Goal: Obtain resource: Download file/media

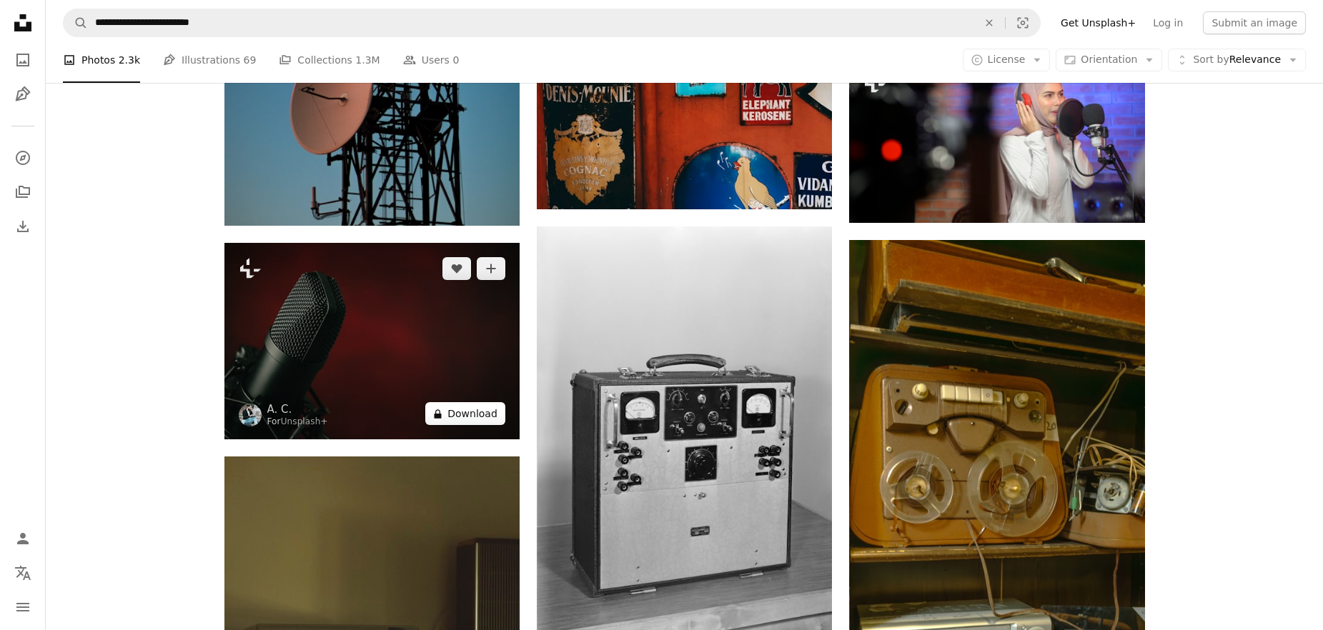
scroll to position [38964, 0]
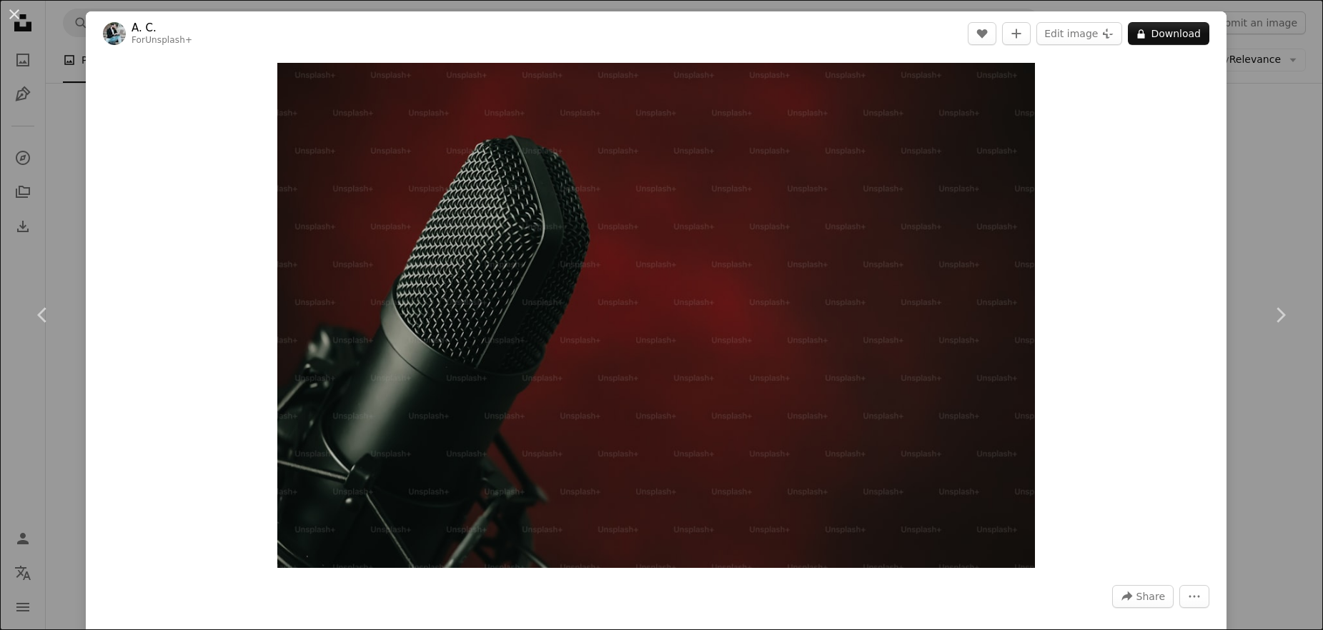
scroll to position [38967, 0]
click at [1145, 111] on div "Zoom in" at bounding box center [656, 316] width 1141 height 520
click at [1252, 121] on div "An X shape Chevron left Chevron right A. C. For Unsplash+ A heart A plus sign E…" at bounding box center [661, 315] width 1323 height 630
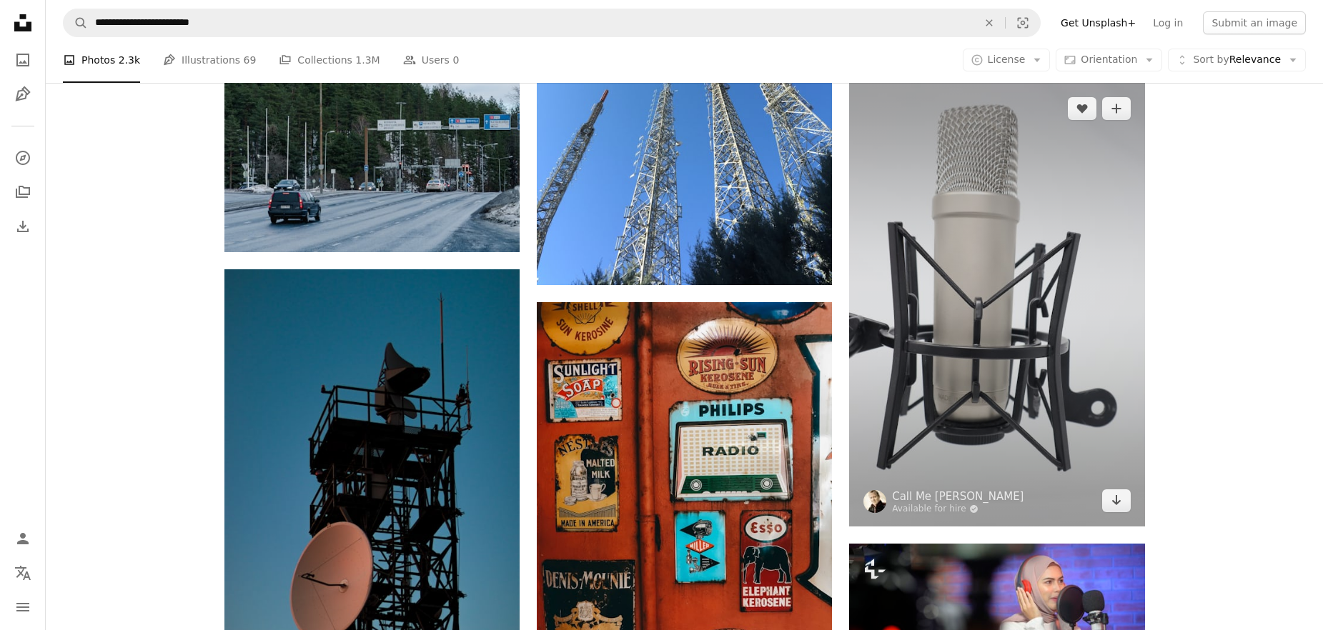
scroll to position [38445, 0]
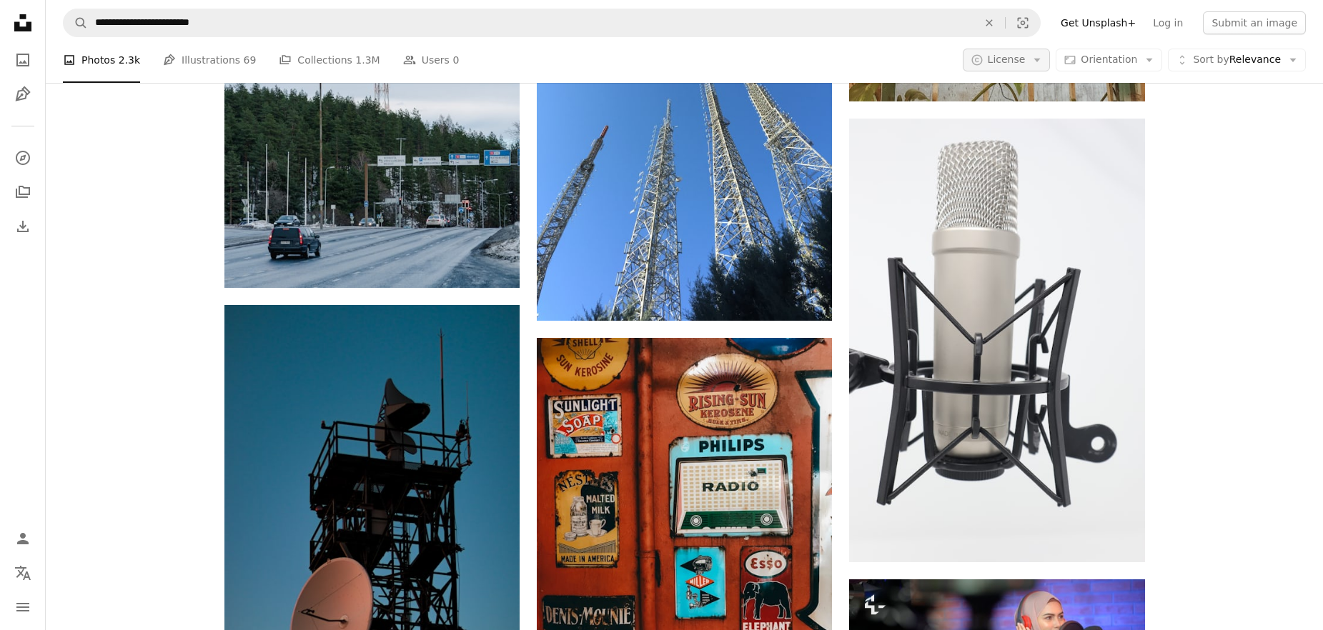
click at [1043, 69] on button "A copyright icon © License Arrow down" at bounding box center [1007, 60] width 88 height 23
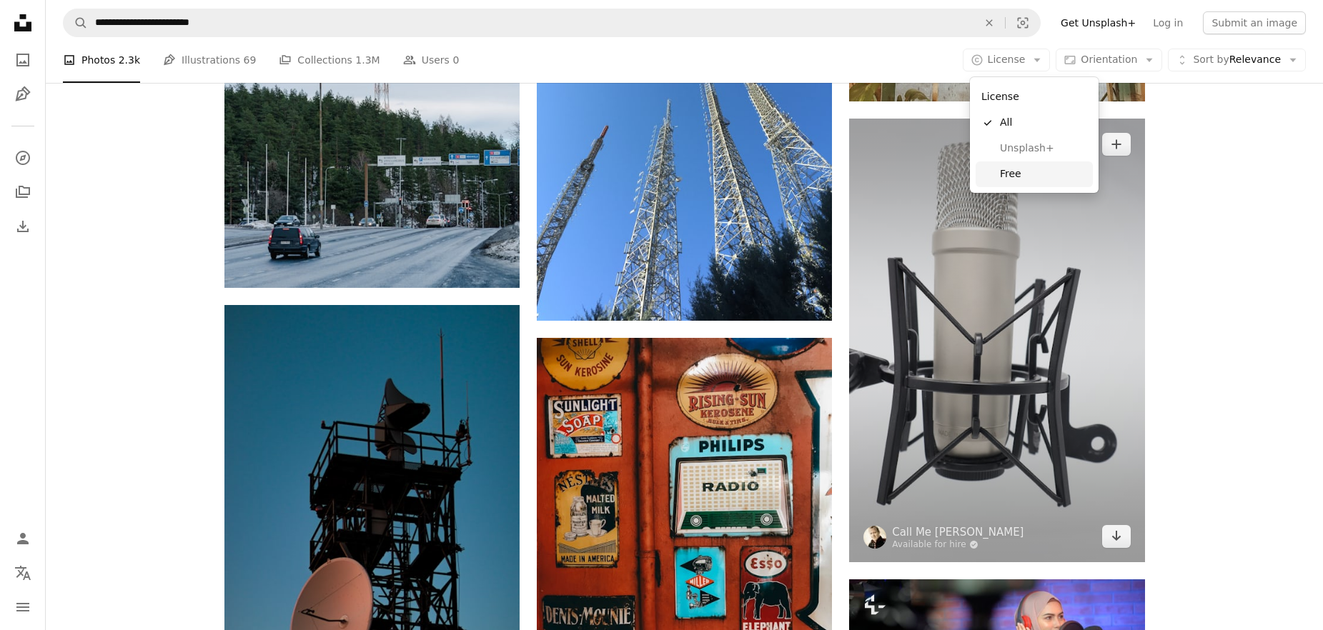
click at [1021, 173] on span "Free" at bounding box center [1043, 174] width 87 height 14
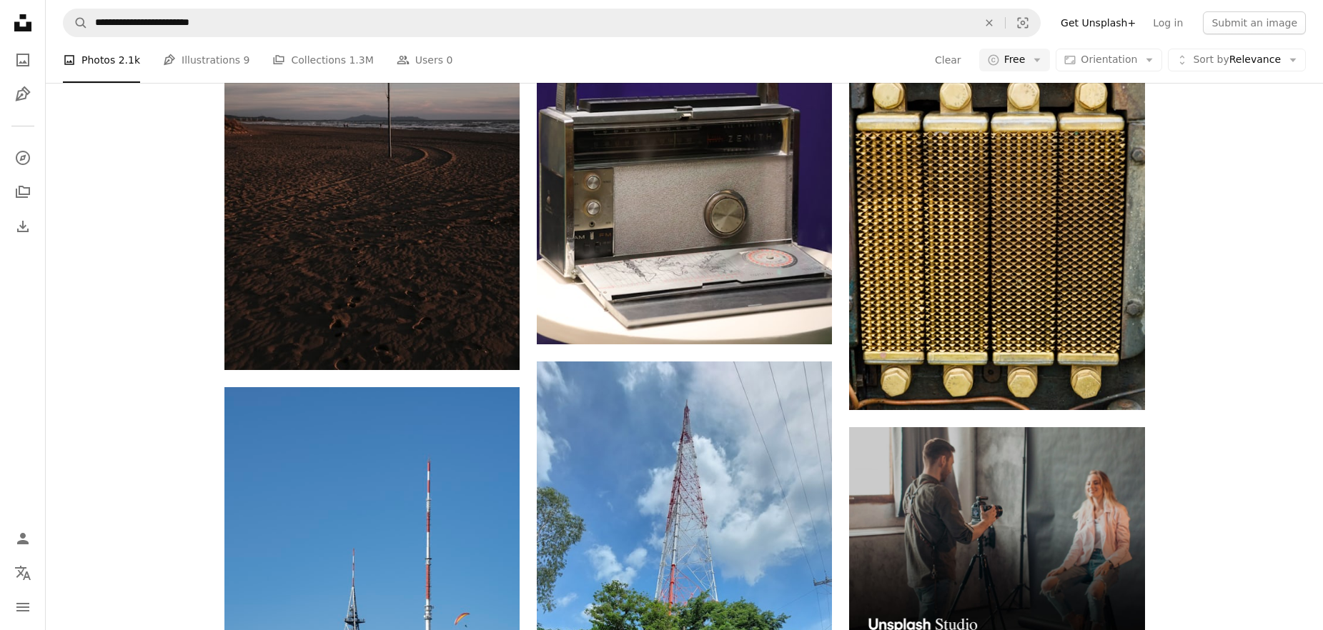
scroll to position [6561, 0]
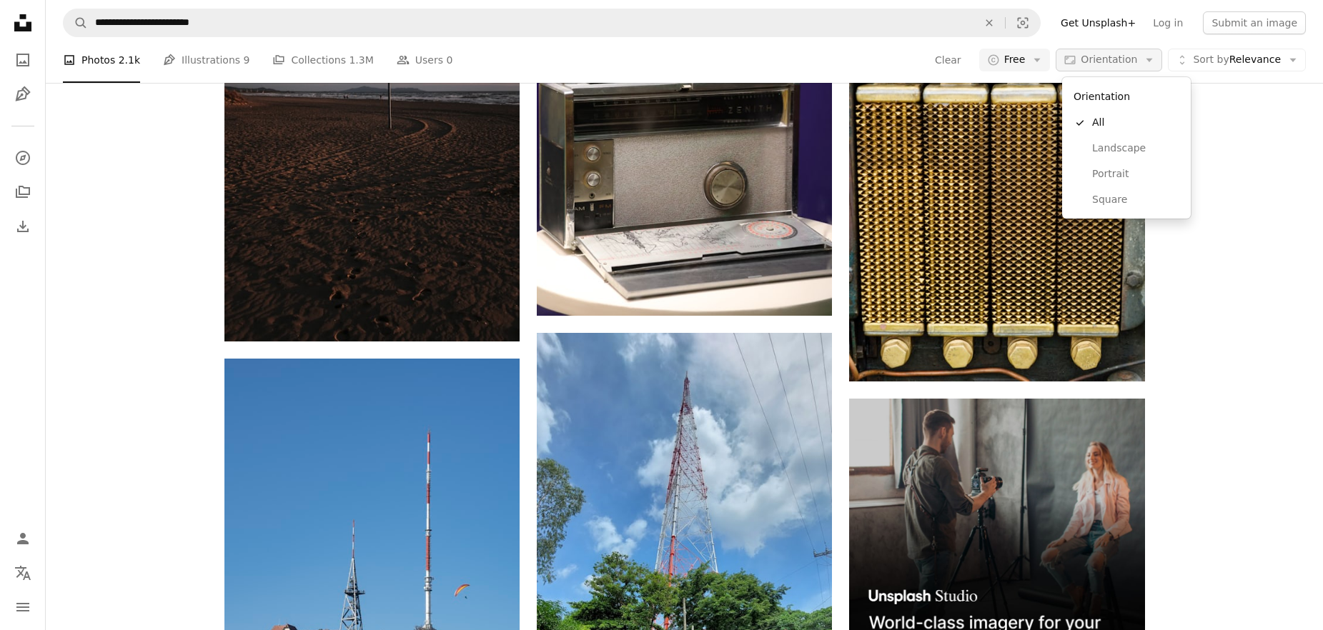
click at [1148, 58] on icon "Arrow down" at bounding box center [1149, 60] width 13 height 13
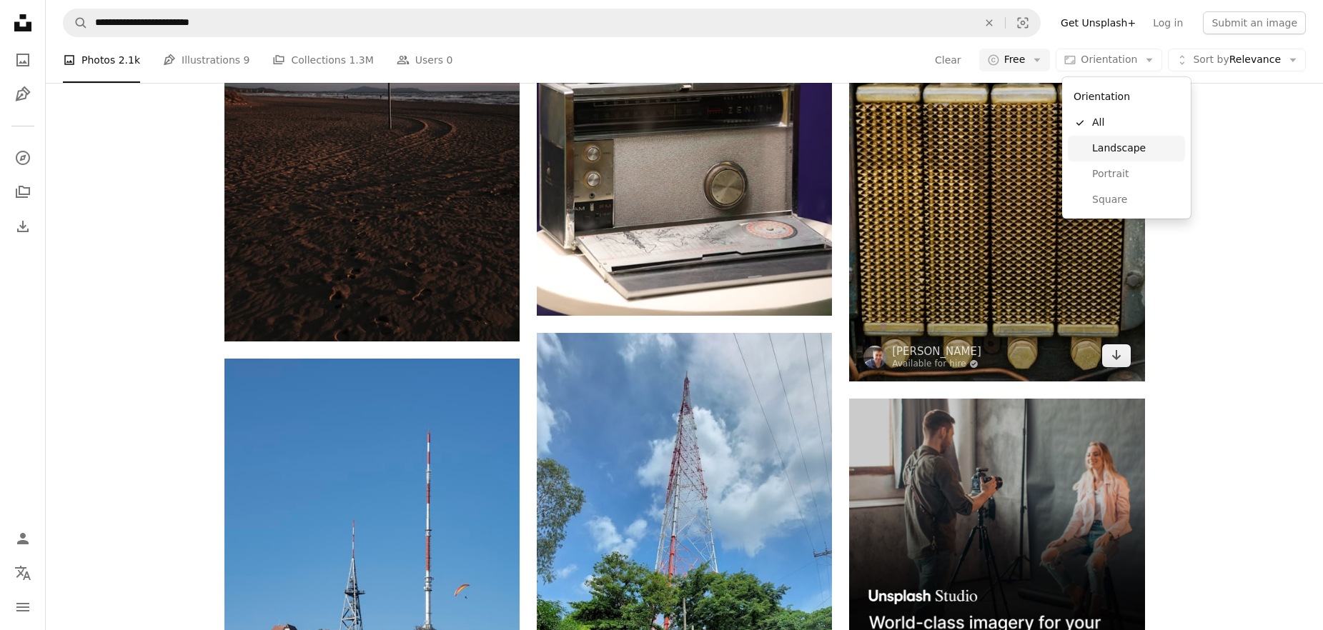
click at [1141, 147] on span "Landscape" at bounding box center [1135, 148] width 87 height 14
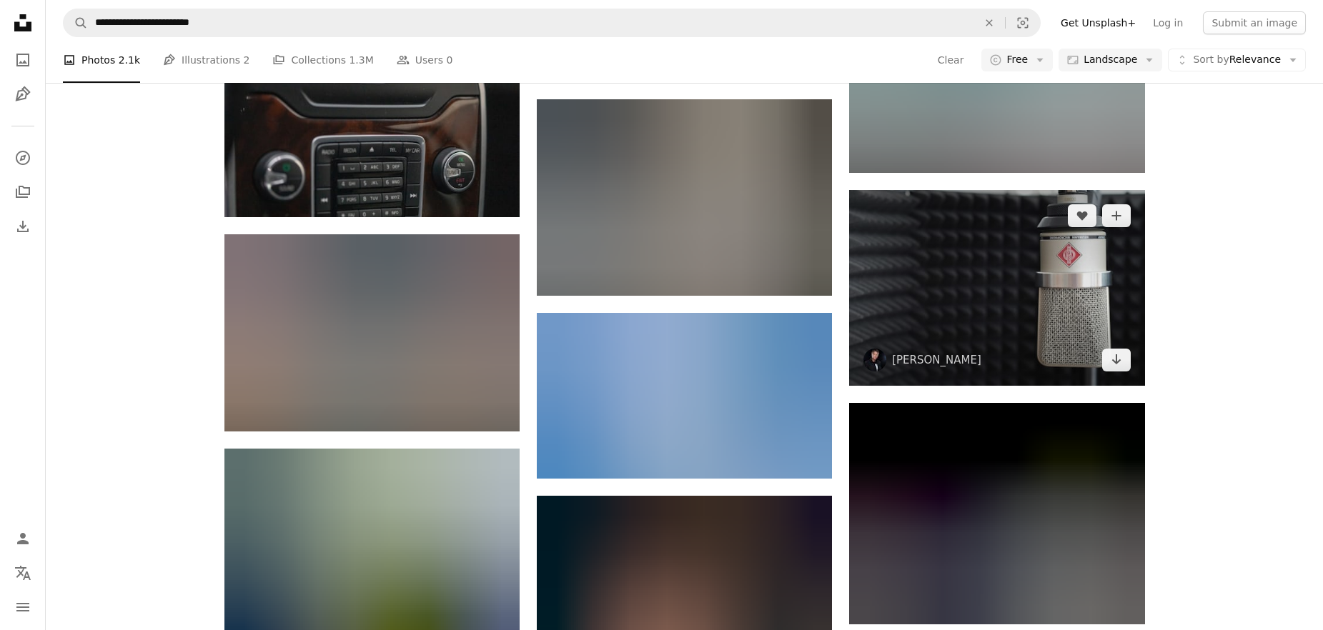
scroll to position [57266, 0]
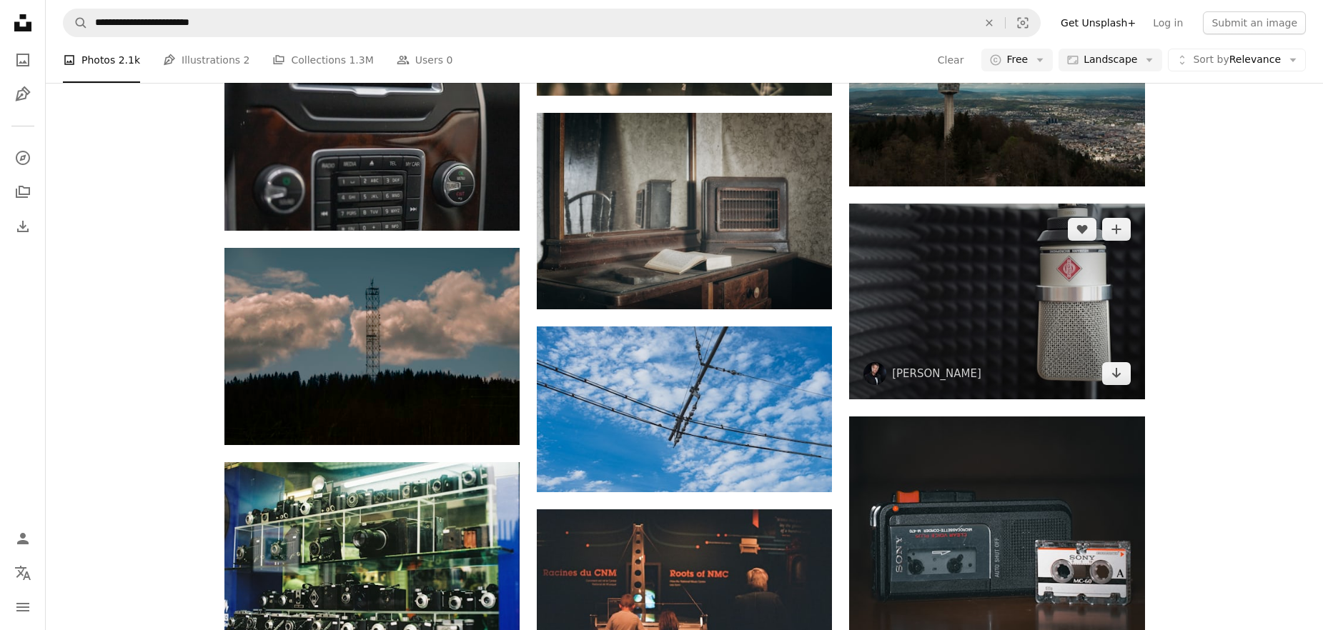
drag, startPoint x: 952, startPoint y: 303, endPoint x: 943, endPoint y: 305, distance: 8.8
click at [952, 303] on img at bounding box center [996, 302] width 295 height 196
click at [966, 292] on img at bounding box center [996, 302] width 295 height 196
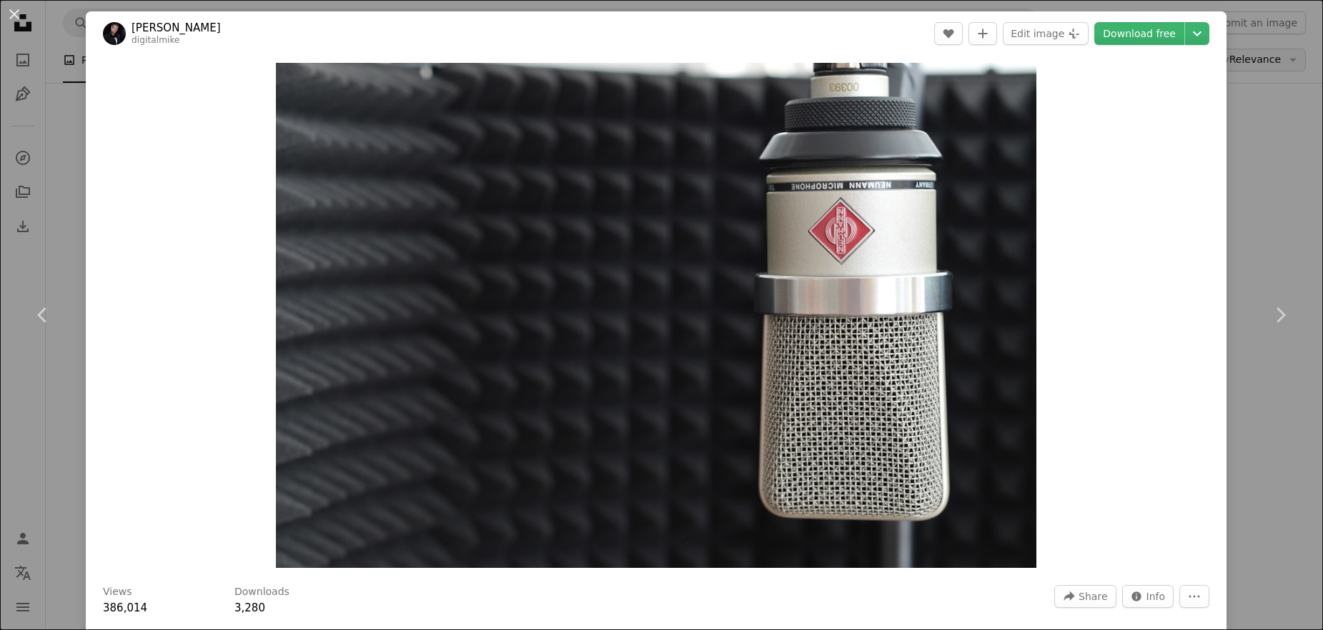
drag, startPoint x: 1274, startPoint y: 101, endPoint x: 1215, endPoint y: 60, distance: 72.4
click at [1274, 101] on div "An X shape Chevron left Chevron right [PERSON_NAME] digitalmike A heart A plus …" at bounding box center [661, 315] width 1323 height 630
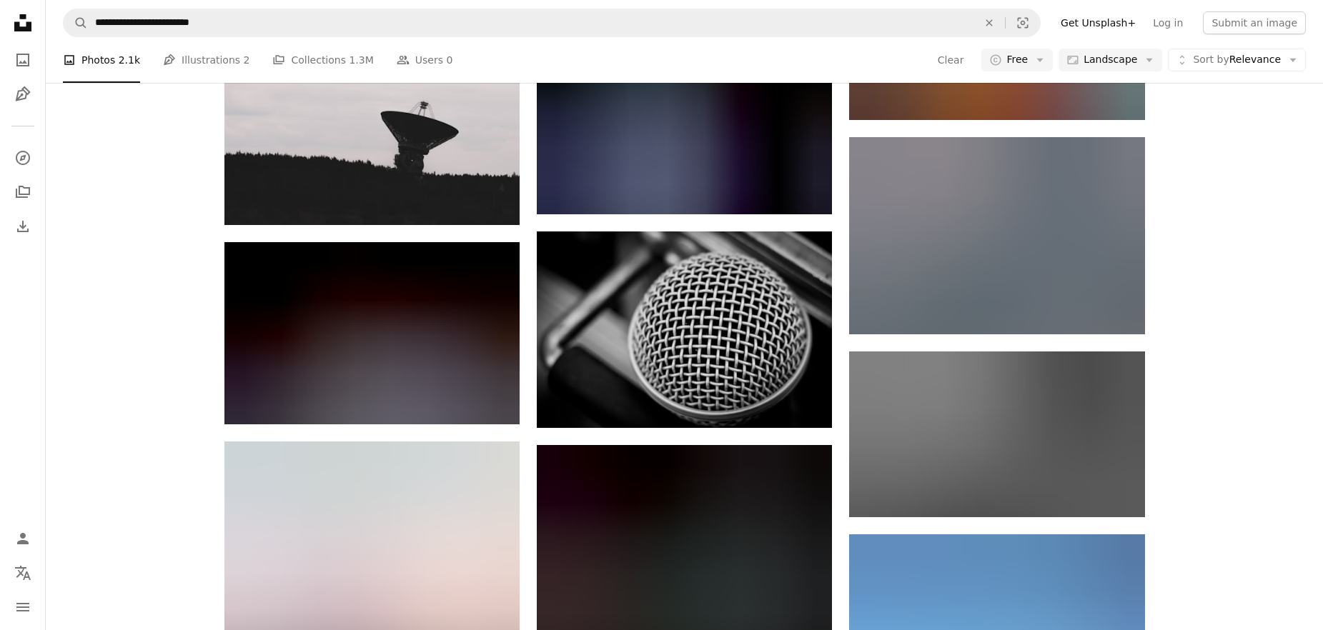
scroll to position [65655, 0]
